Goal: Information Seeking & Learning: Learn about a topic

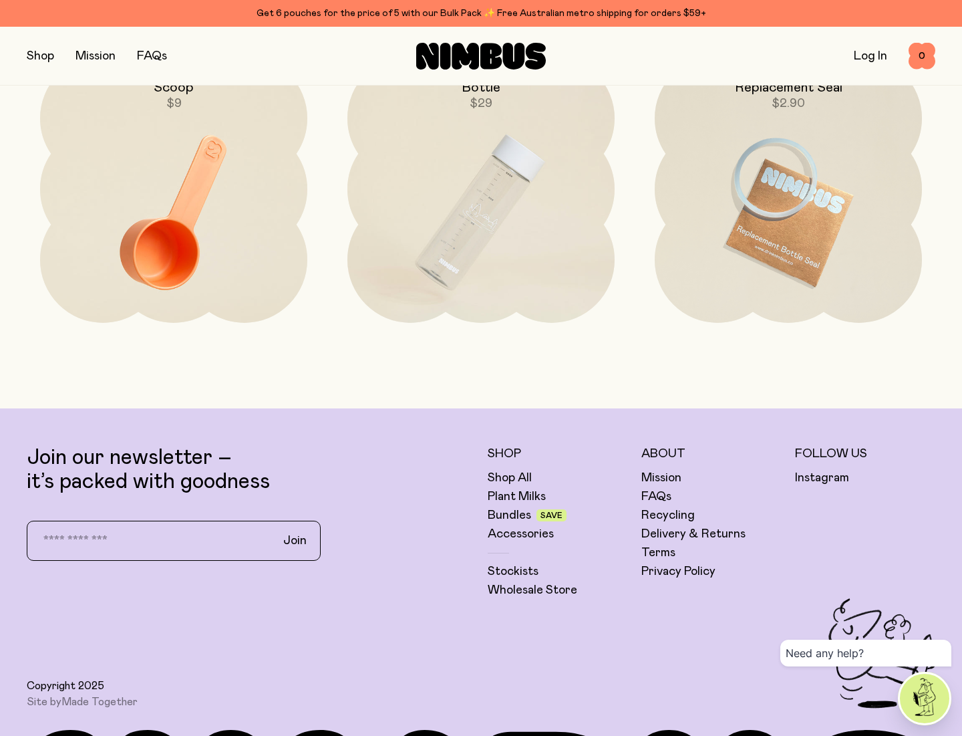
scroll to position [3179, 0]
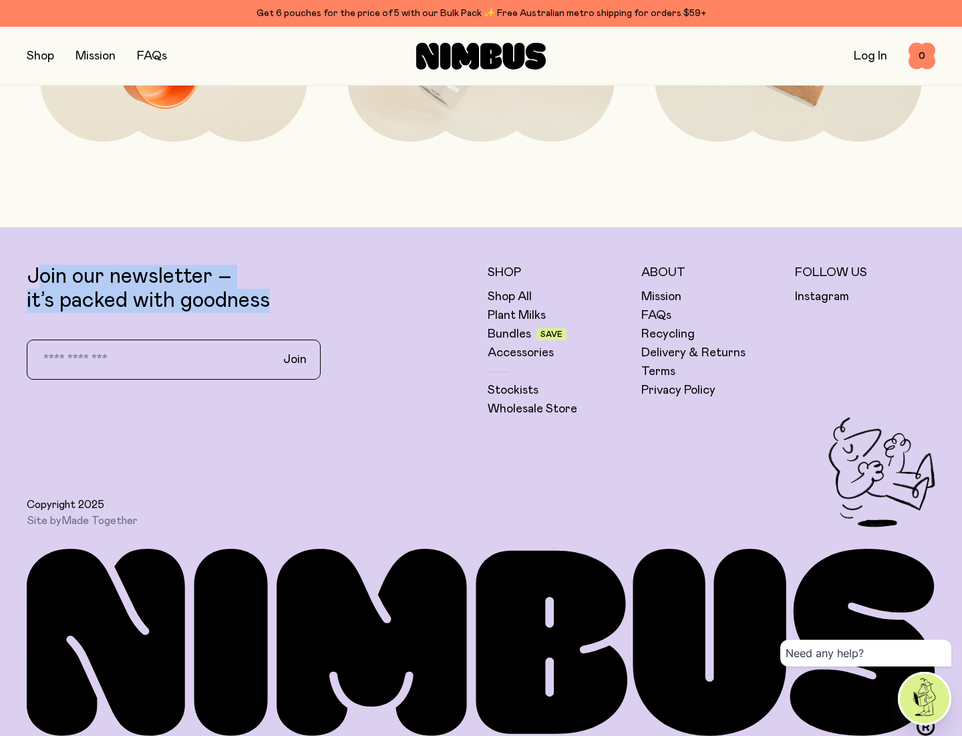
drag, startPoint x: 284, startPoint y: 292, endPoint x: 12, endPoint y: 264, distance: 273.4
click at [12, 264] on footer "Join our newsletter – it’s packed with goodness Join Shop Shop All Plant Milks …" at bounding box center [481, 488] width 962 height 522
copy p "Join our newsletter – it’s packed with goodness"
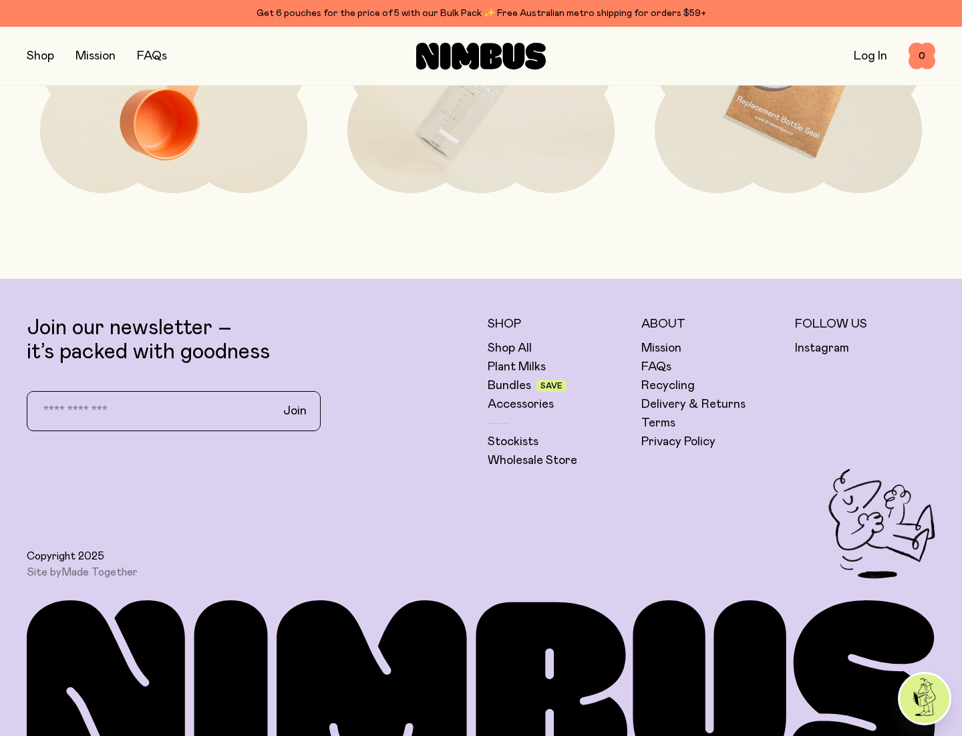
scroll to position [3130, 0]
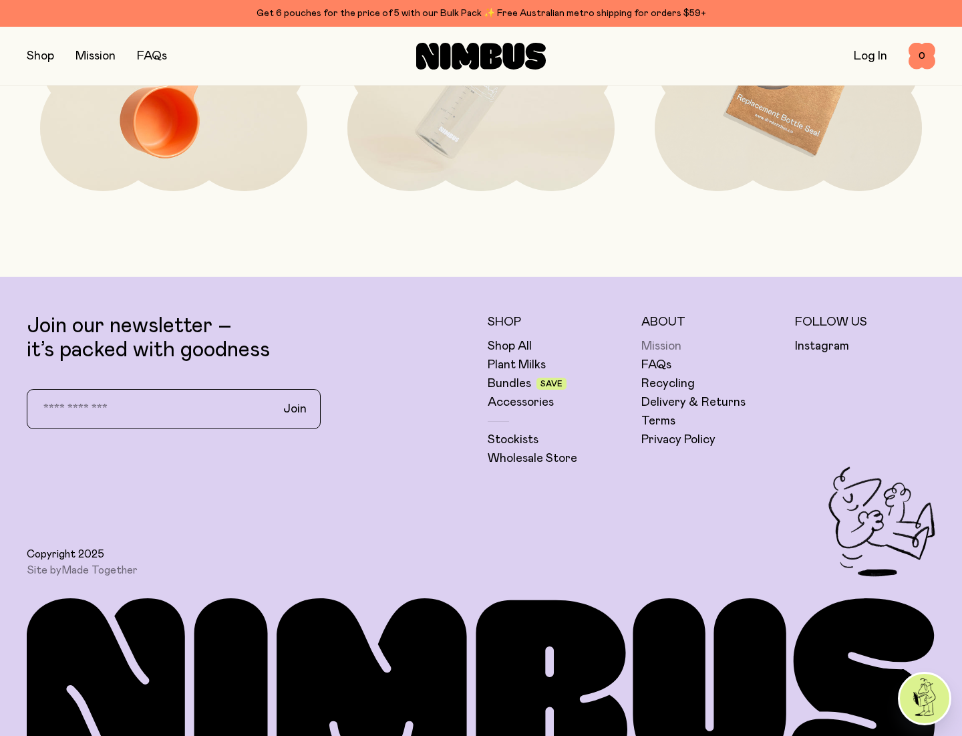
click at [658, 338] on link "Mission" at bounding box center [662, 346] width 40 height 16
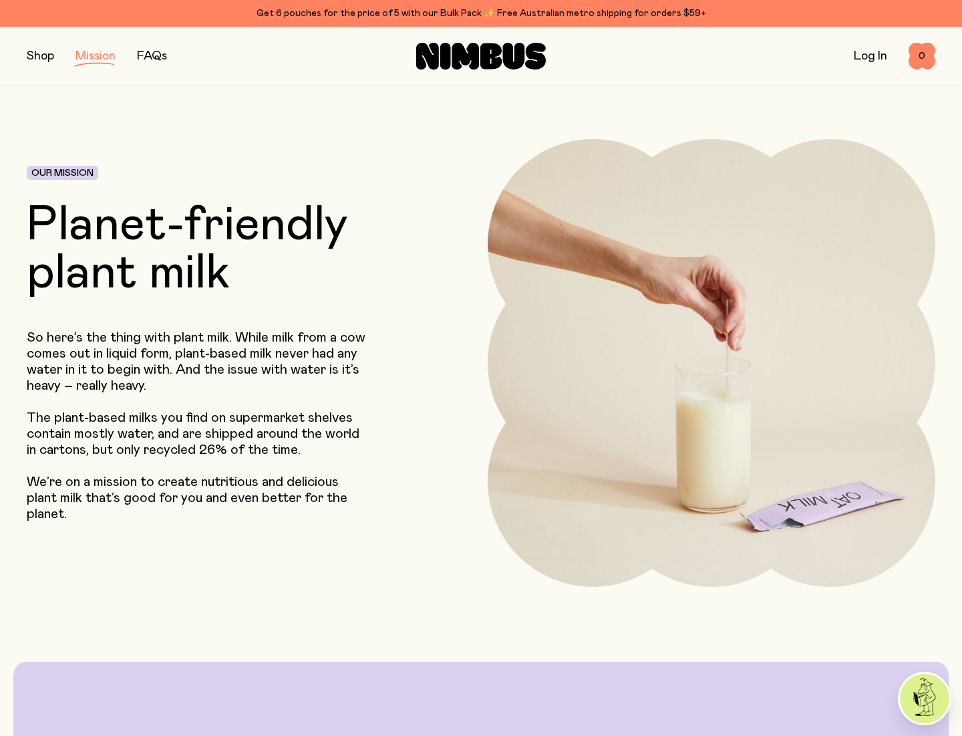
click at [162, 55] on link "FAQs" at bounding box center [152, 56] width 30 height 12
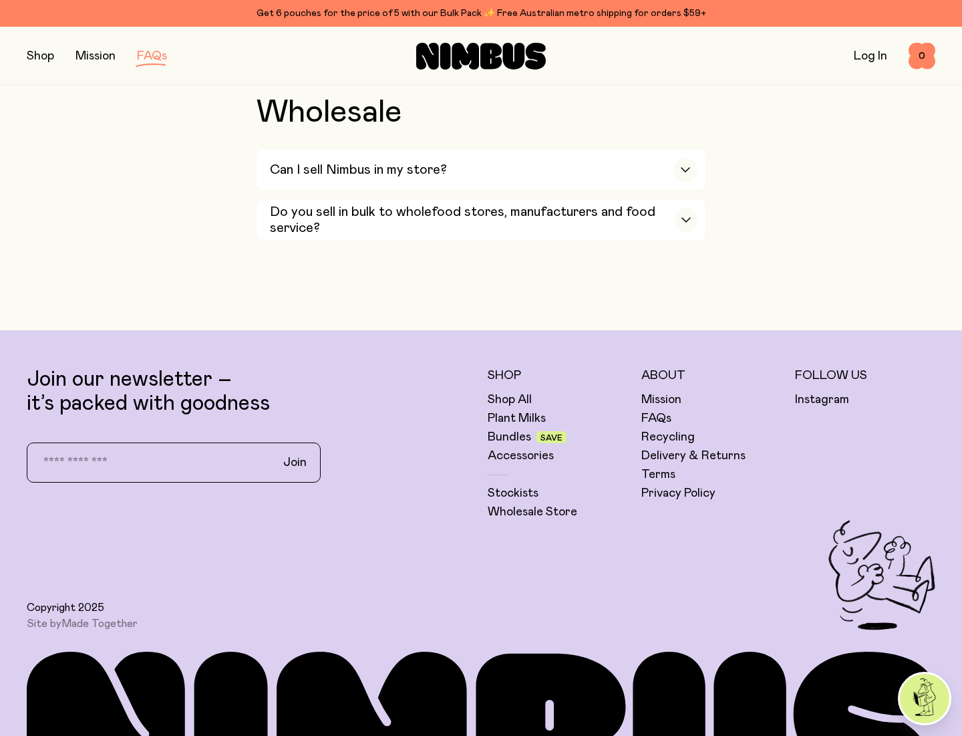
scroll to position [2416, 0]
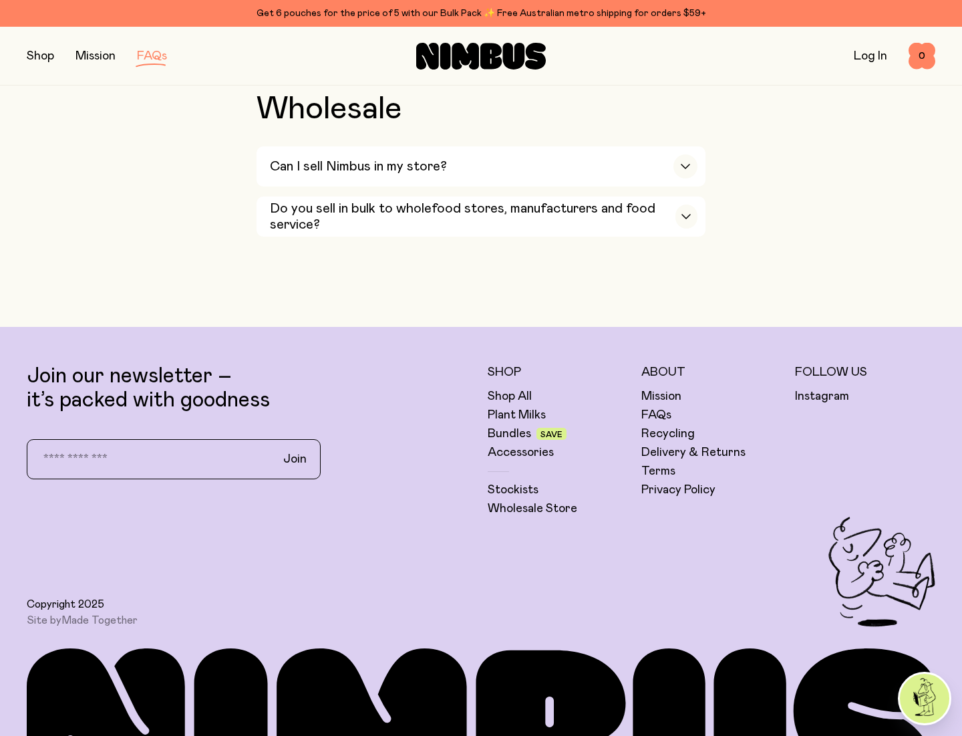
click at [41, 57] on button "button" at bounding box center [40, 56] width 27 height 19
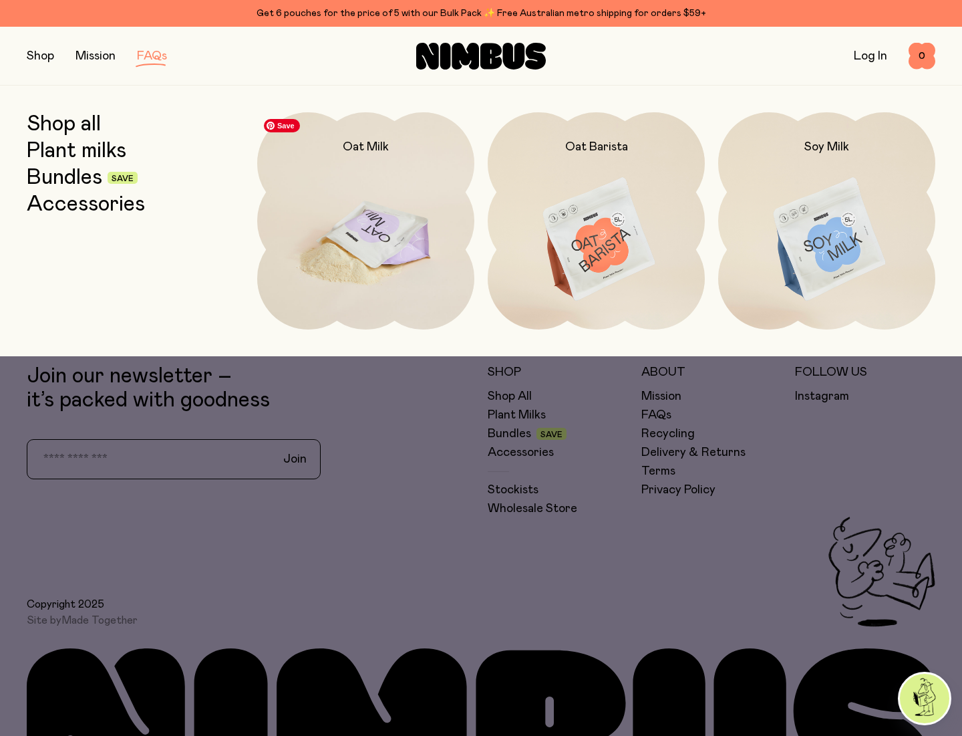
click at [323, 156] on img at bounding box center [365, 239] width 217 height 255
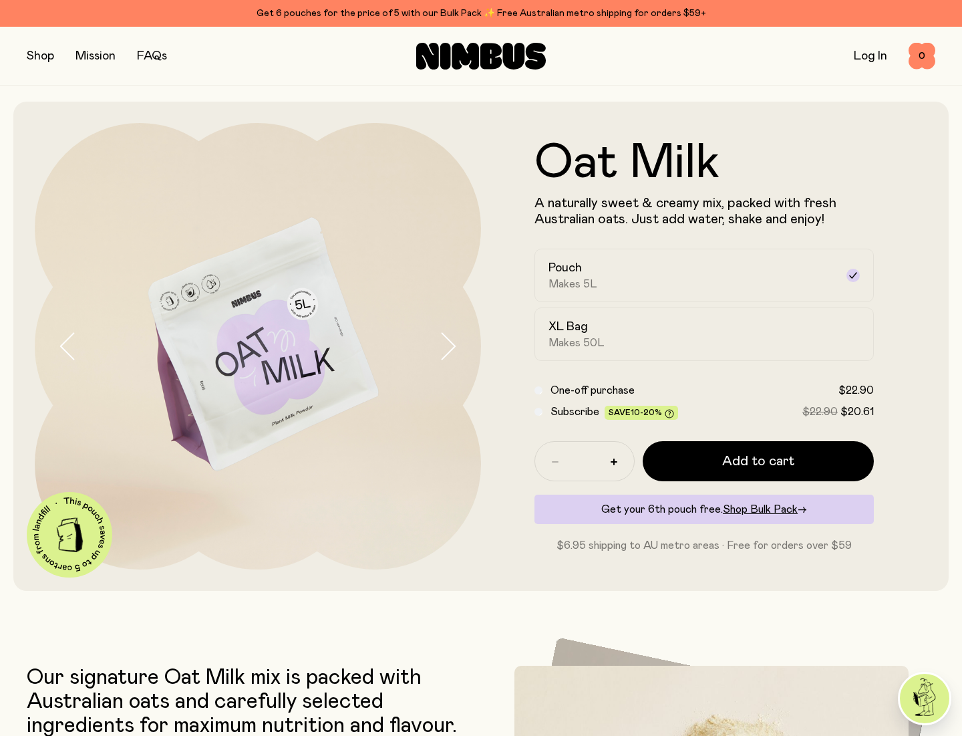
click at [450, 340] on icon "button" at bounding box center [448, 346] width 13 height 26
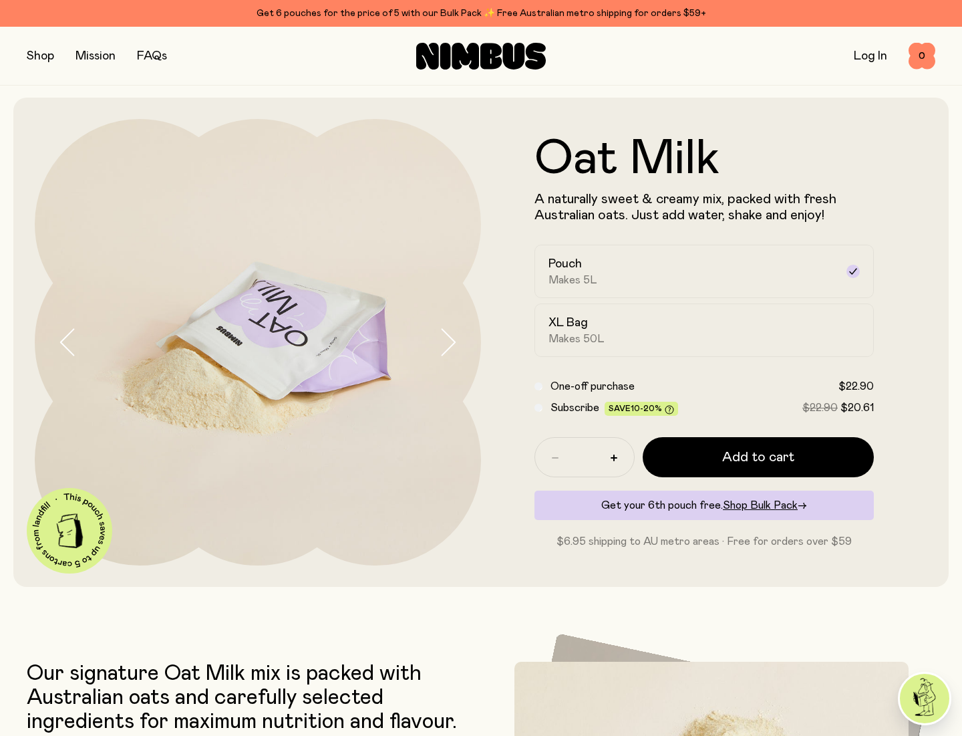
click at [450, 340] on icon "button" at bounding box center [447, 342] width 19 height 28
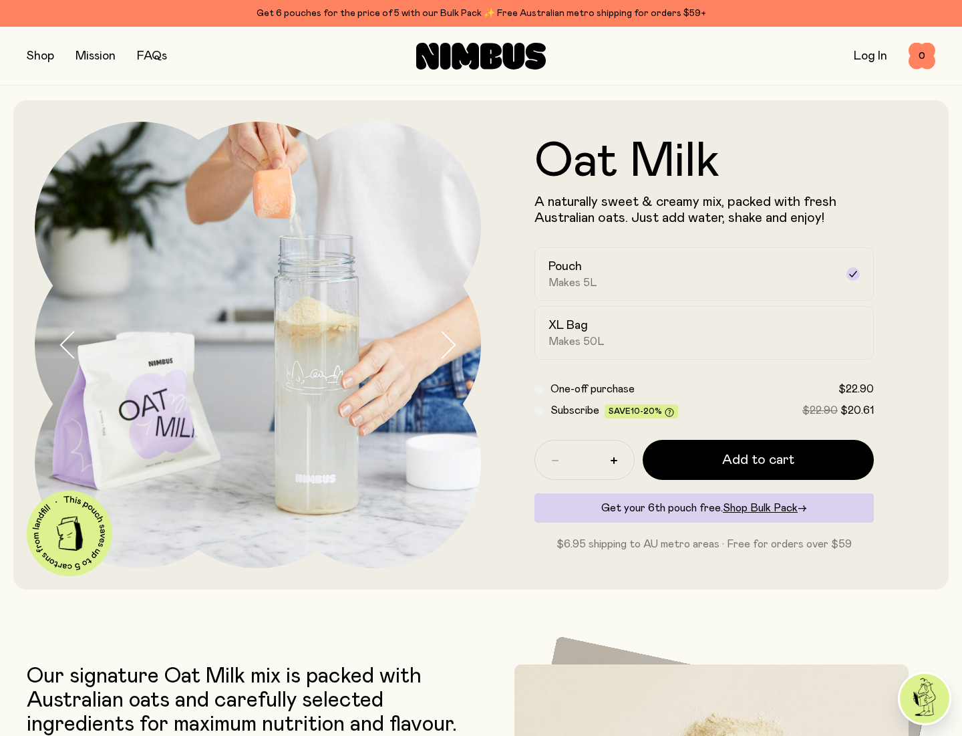
click at [450, 340] on icon "button" at bounding box center [448, 344] width 13 height 26
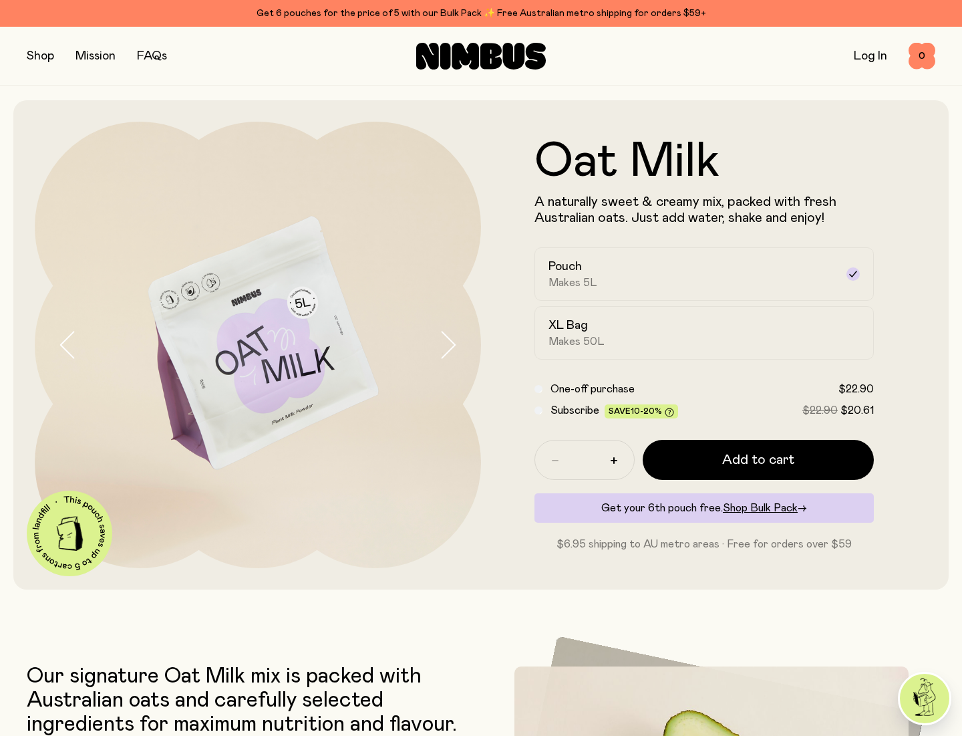
click at [450, 340] on icon "button" at bounding box center [448, 344] width 13 height 26
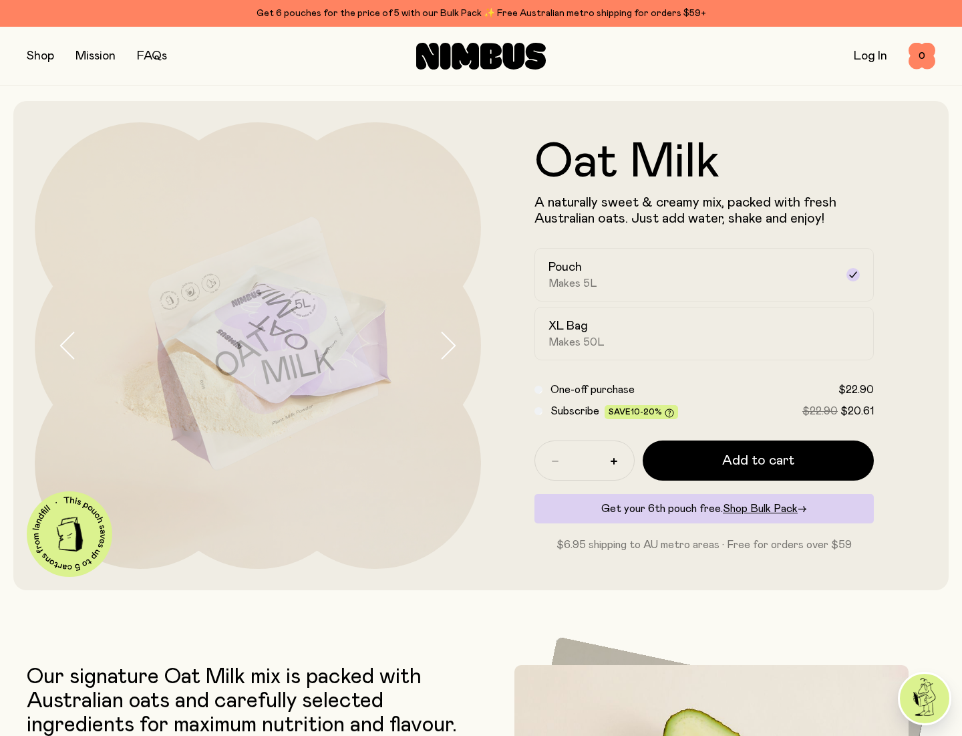
scroll to position [1, 0]
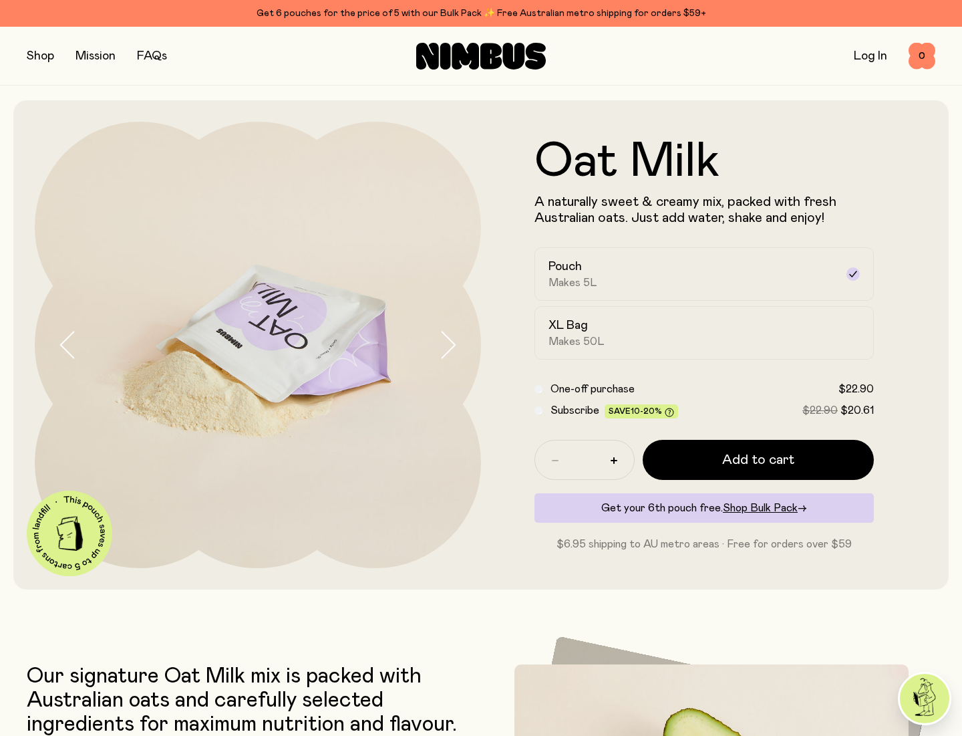
click at [450, 340] on icon "button" at bounding box center [448, 344] width 13 height 26
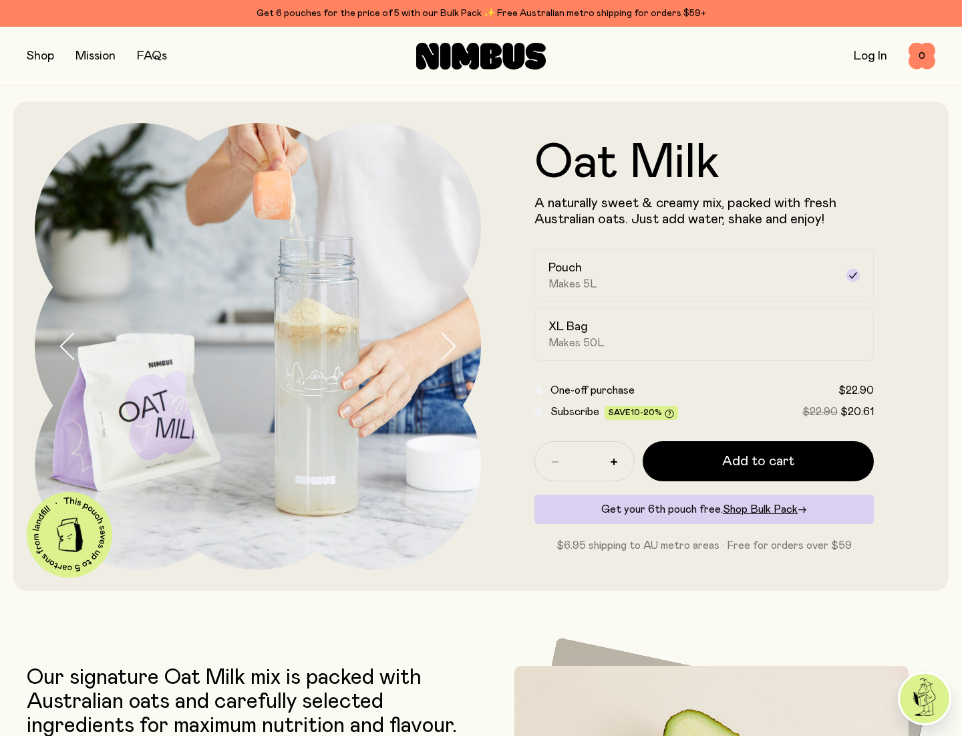
click at [450, 340] on icon "button" at bounding box center [448, 346] width 13 height 26
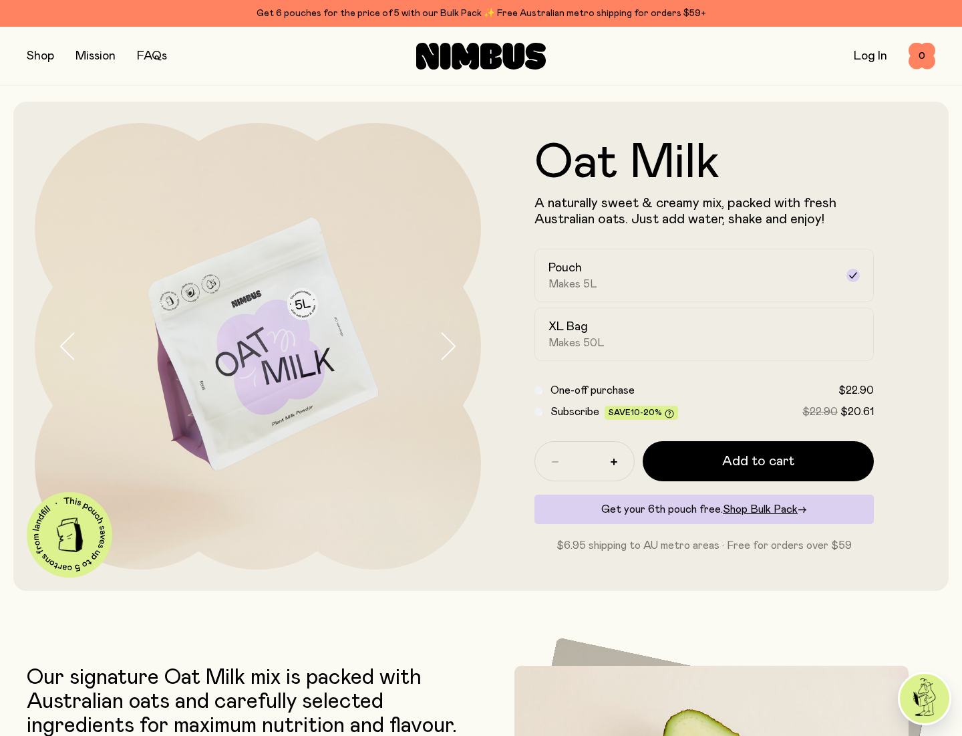
scroll to position [0, 0]
click at [450, 340] on icon "button" at bounding box center [448, 346] width 13 height 26
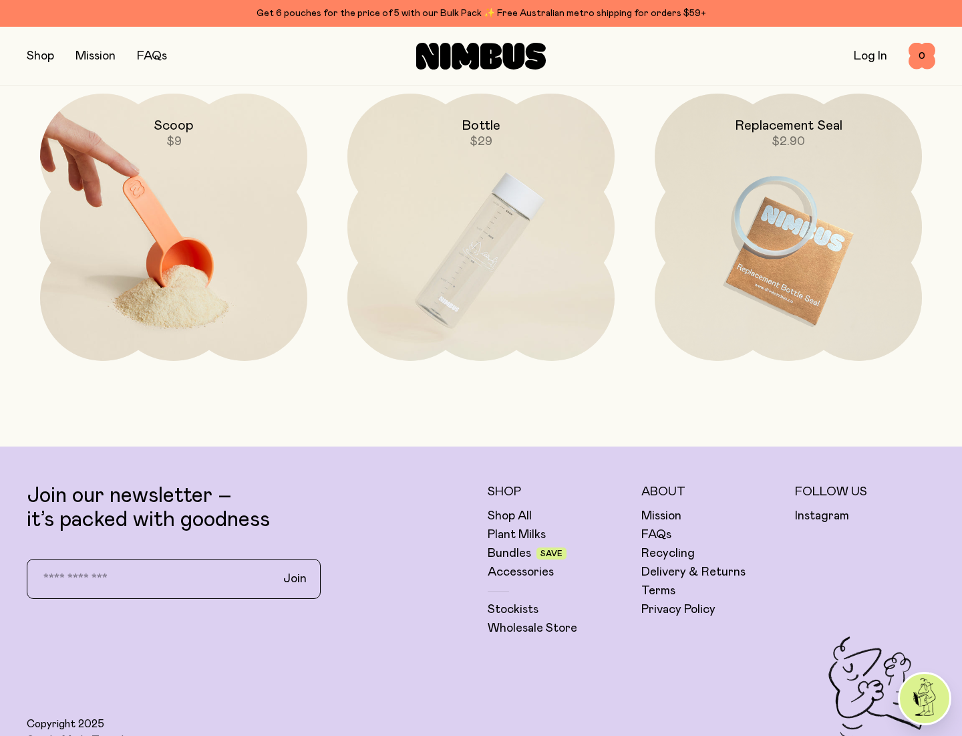
scroll to position [2959, 0]
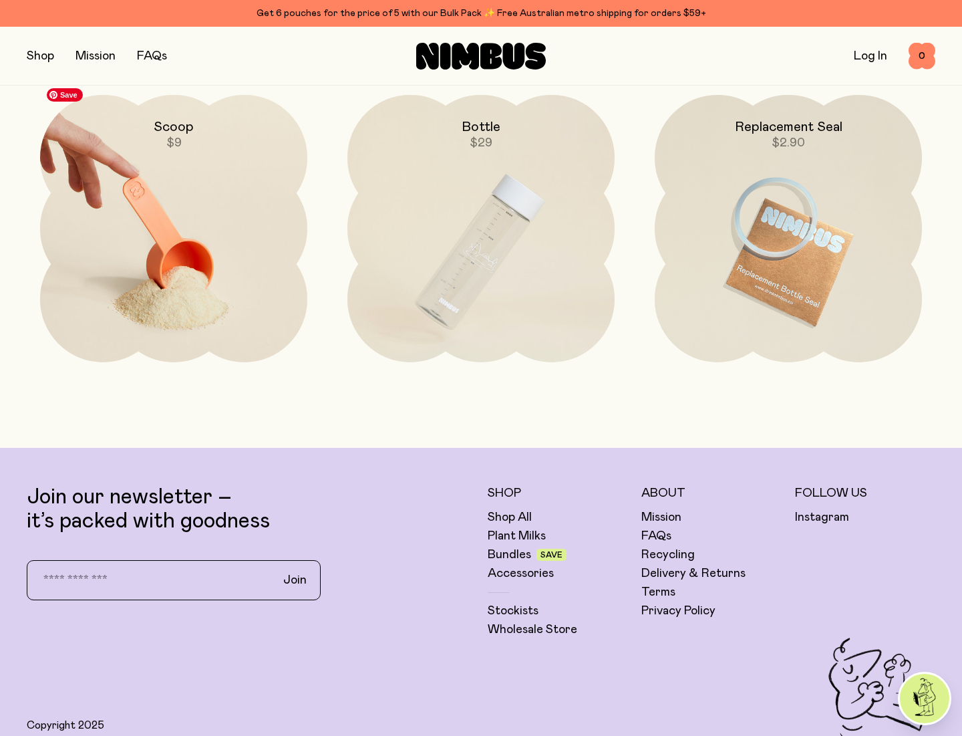
click at [160, 255] on img at bounding box center [173, 252] width 267 height 314
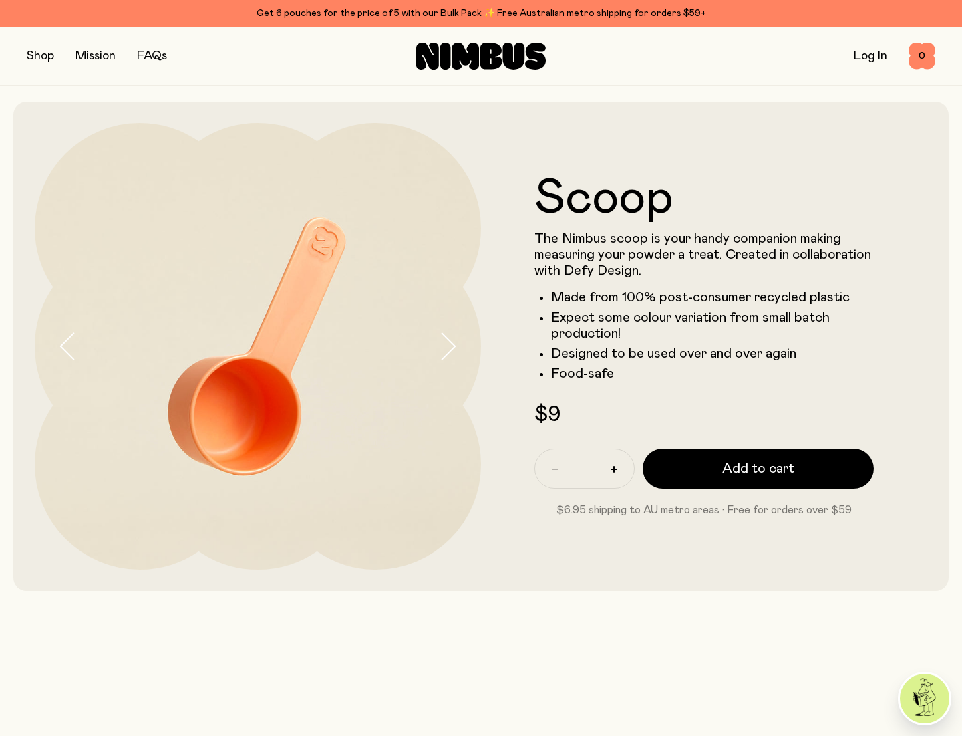
click at [447, 344] on icon "button" at bounding box center [447, 346] width 19 height 28
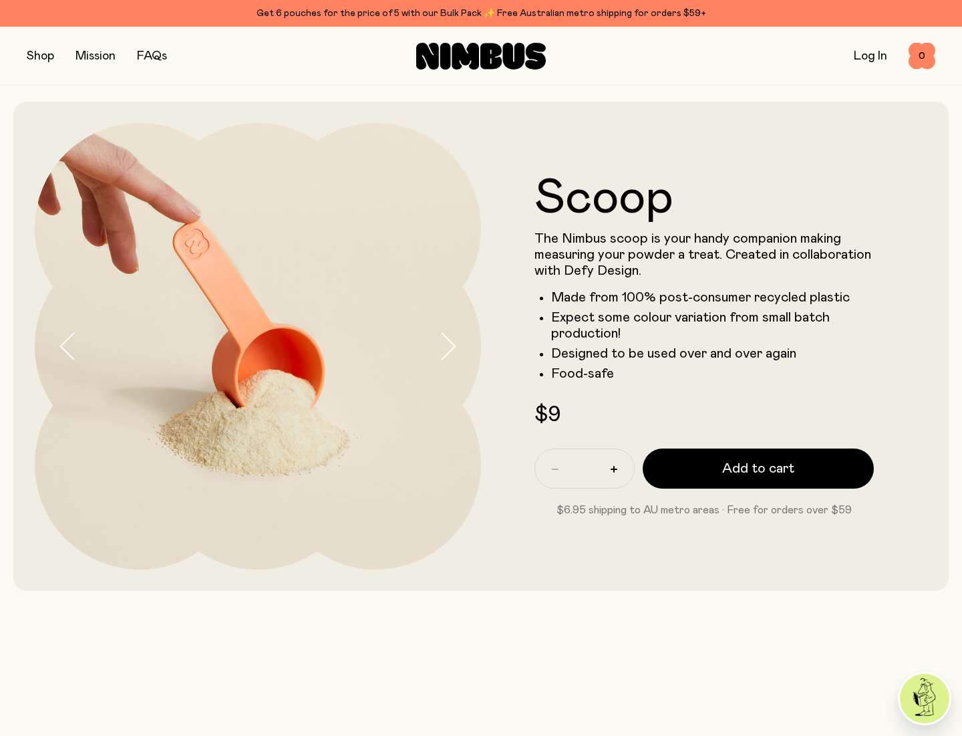
click at [447, 344] on icon "button" at bounding box center [447, 346] width 19 height 28
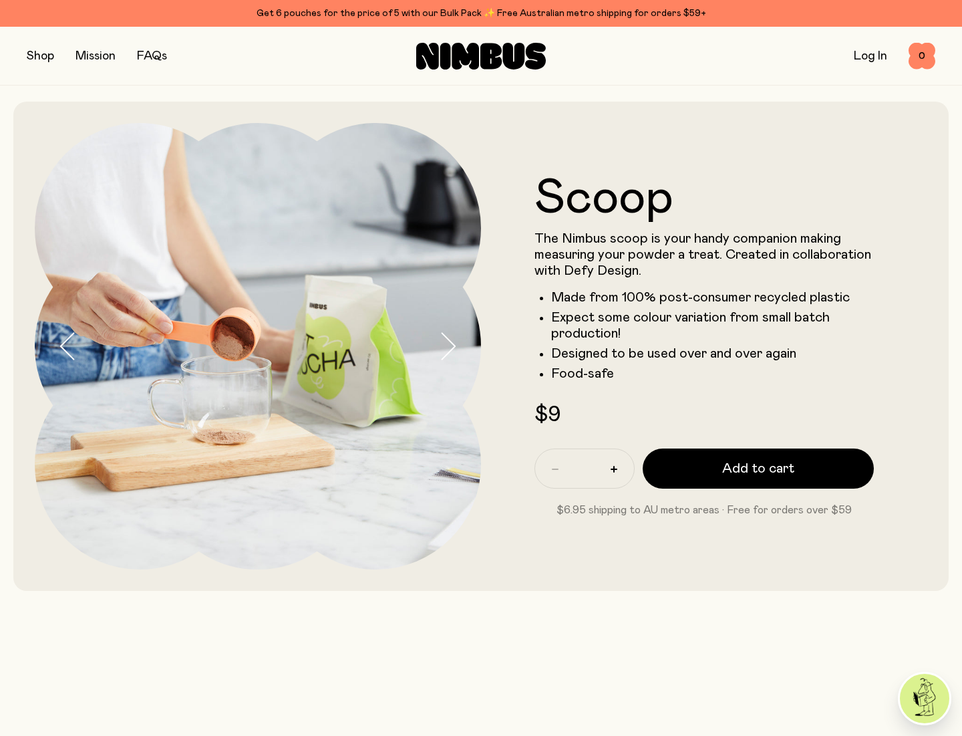
click at [447, 344] on icon "button" at bounding box center [447, 346] width 19 height 28
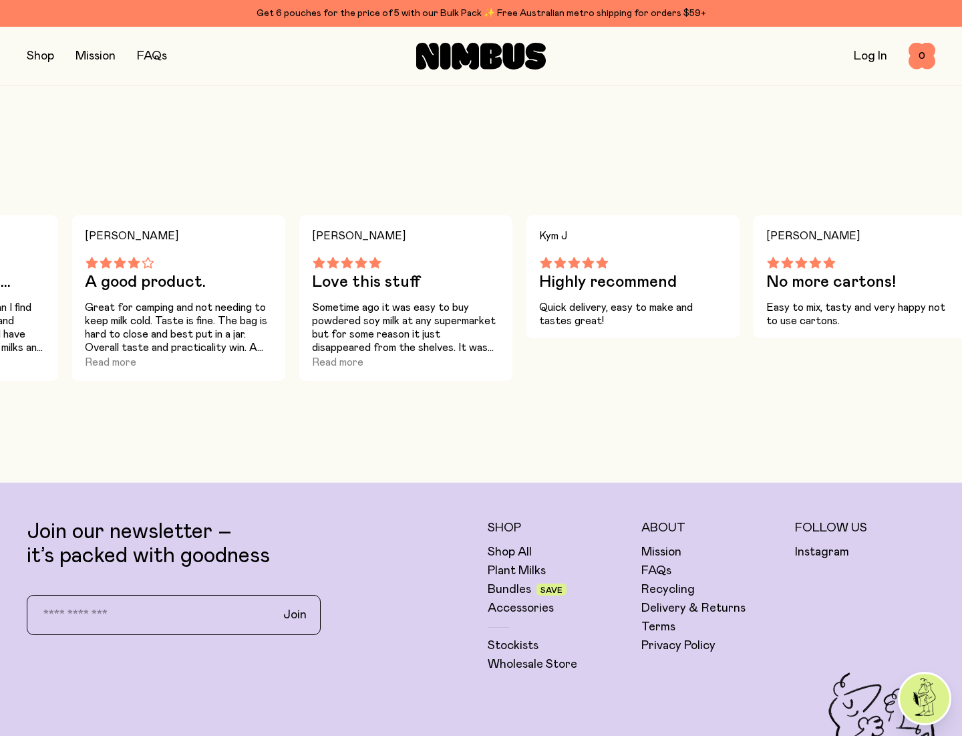
scroll to position [794, 0]
